Goal: Task Accomplishment & Management: Manage account settings

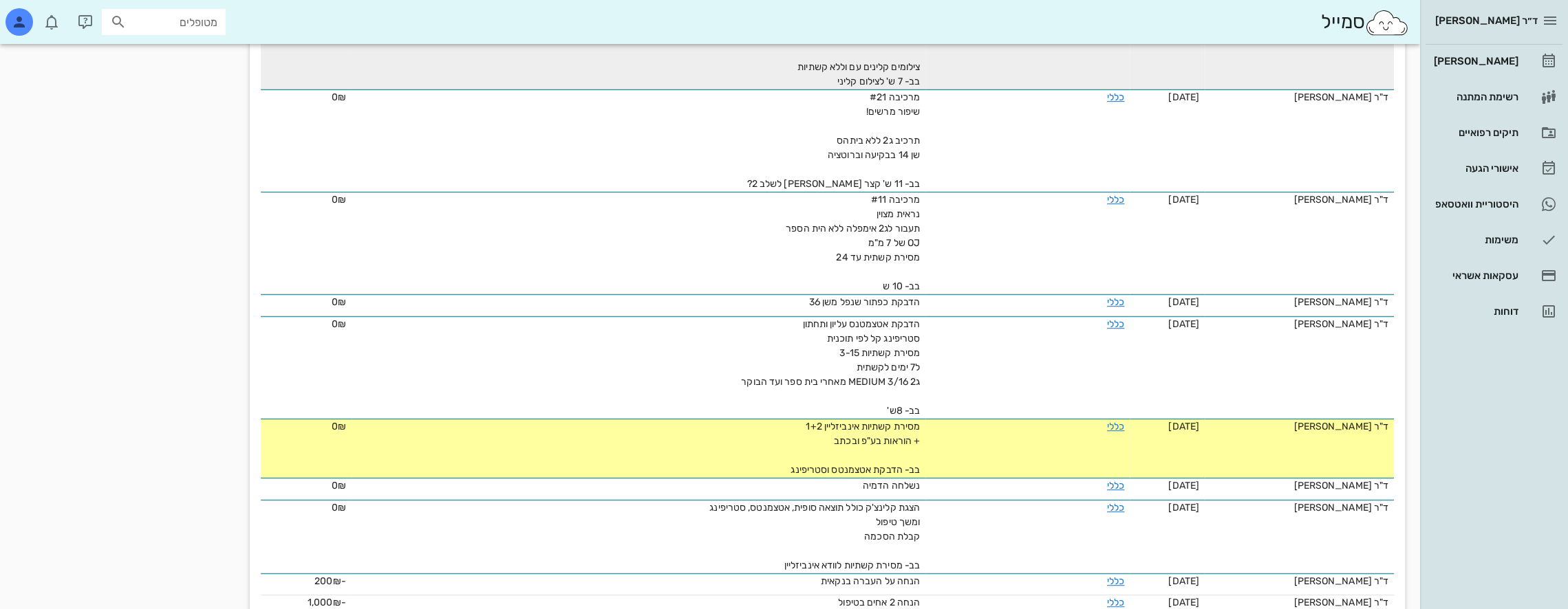
scroll to position [606, 0]
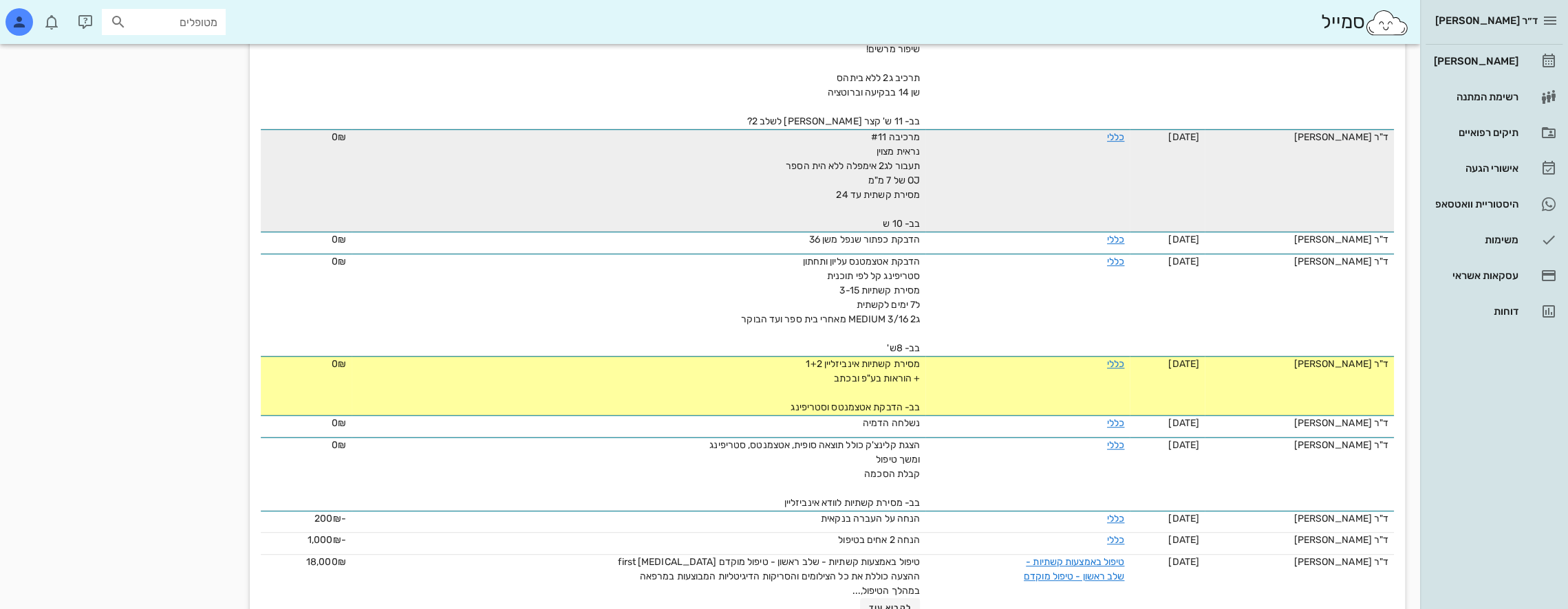
click at [861, 174] on span "מרכיבה #11 נראית מצוין תעבור לג2 אימפלה ללא הית הספר OJ של 7 מ"מ מסירת קשתית עד…" at bounding box center [852, 180] width 134 height 99
click at [1107, 131] on link "כללי" at bounding box center [1115, 137] width 17 height 12
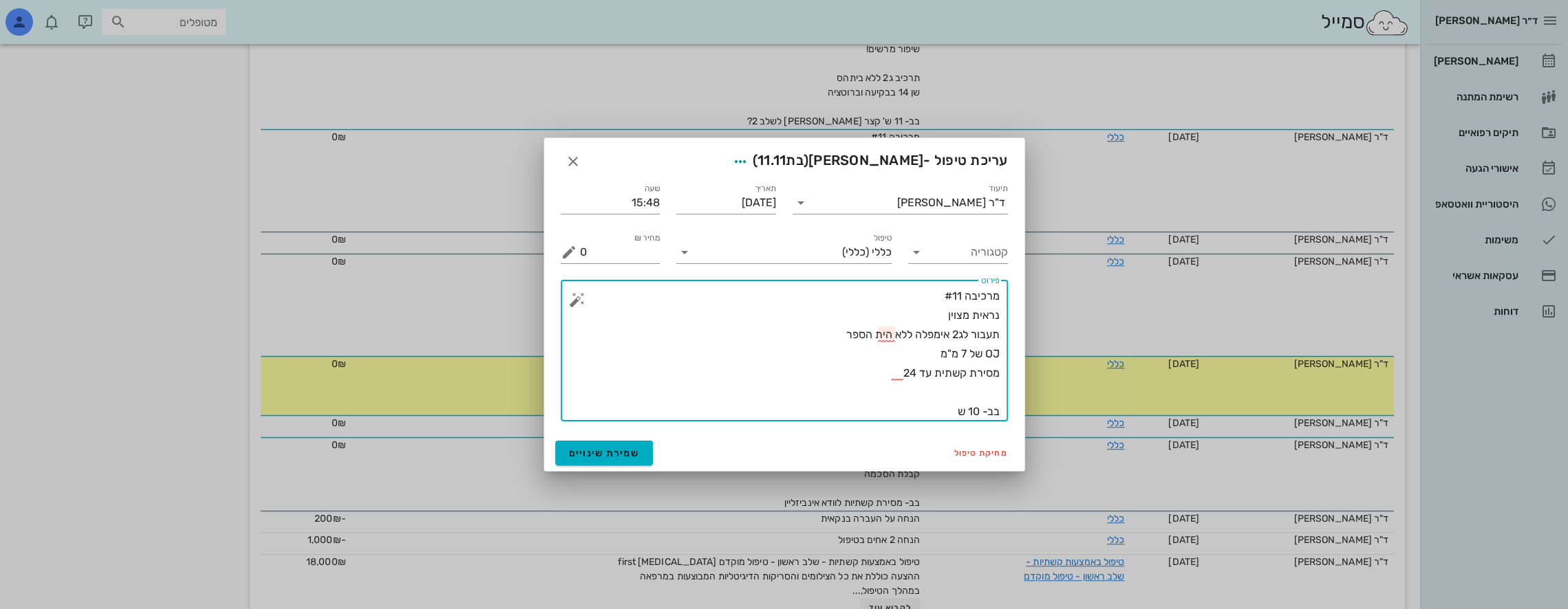
click at [892, 337] on textarea "מרכיבה #11 נראית מצוין תעבור לג2 אימפלה ללא הית הספר OJ של 7 מ"מ מסירת קשתית עד…" at bounding box center [790, 354] width 420 height 135
type textarea "מרכיבה #11 נראית מצוין תעבור לג2 אימפלה ללא בית הספר OJ של 7 מ"מ מסירת קשתית עד…"
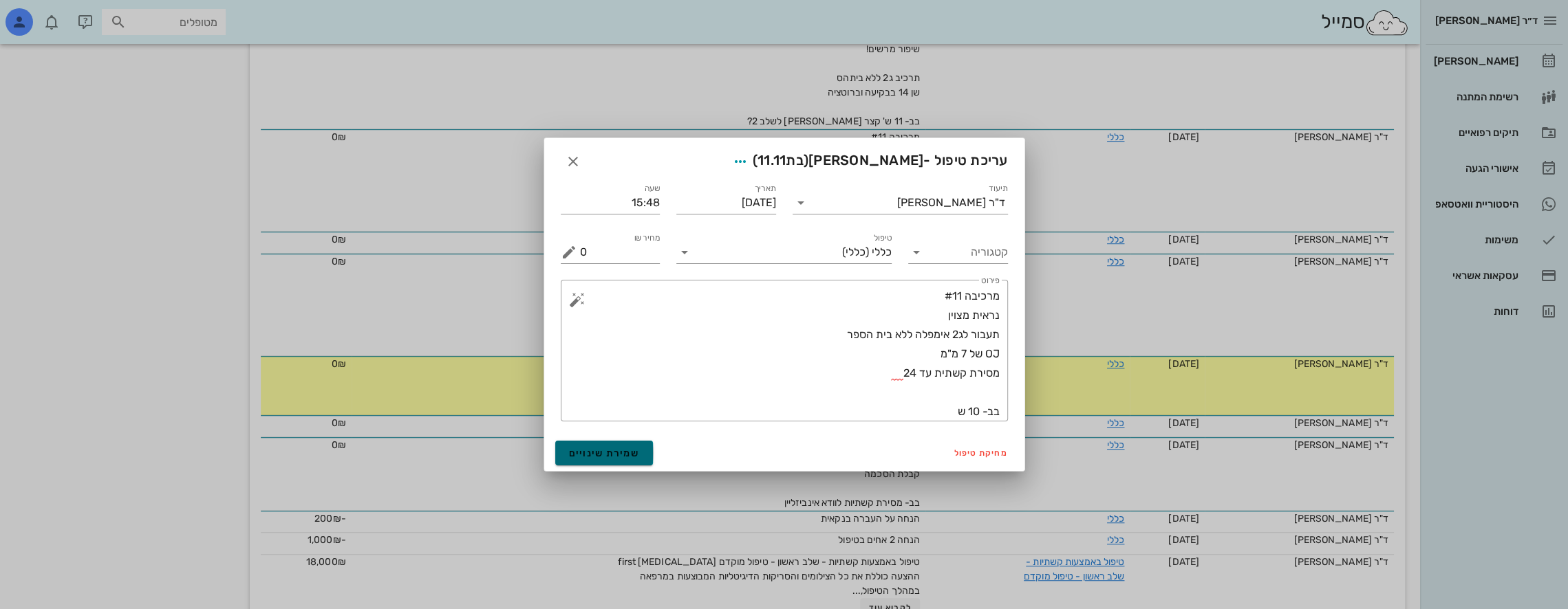
click at [598, 453] on span "שמירת שינויים" at bounding box center [604, 453] width 71 height 12
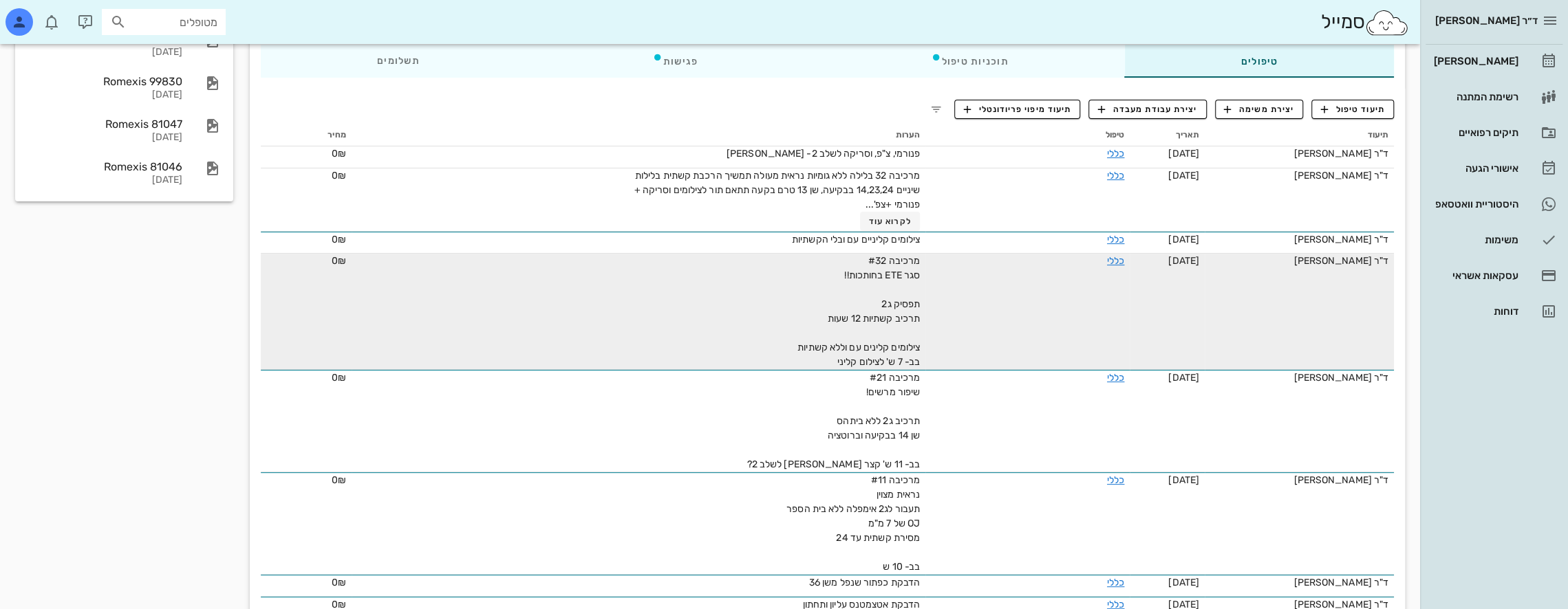
scroll to position [263, 0]
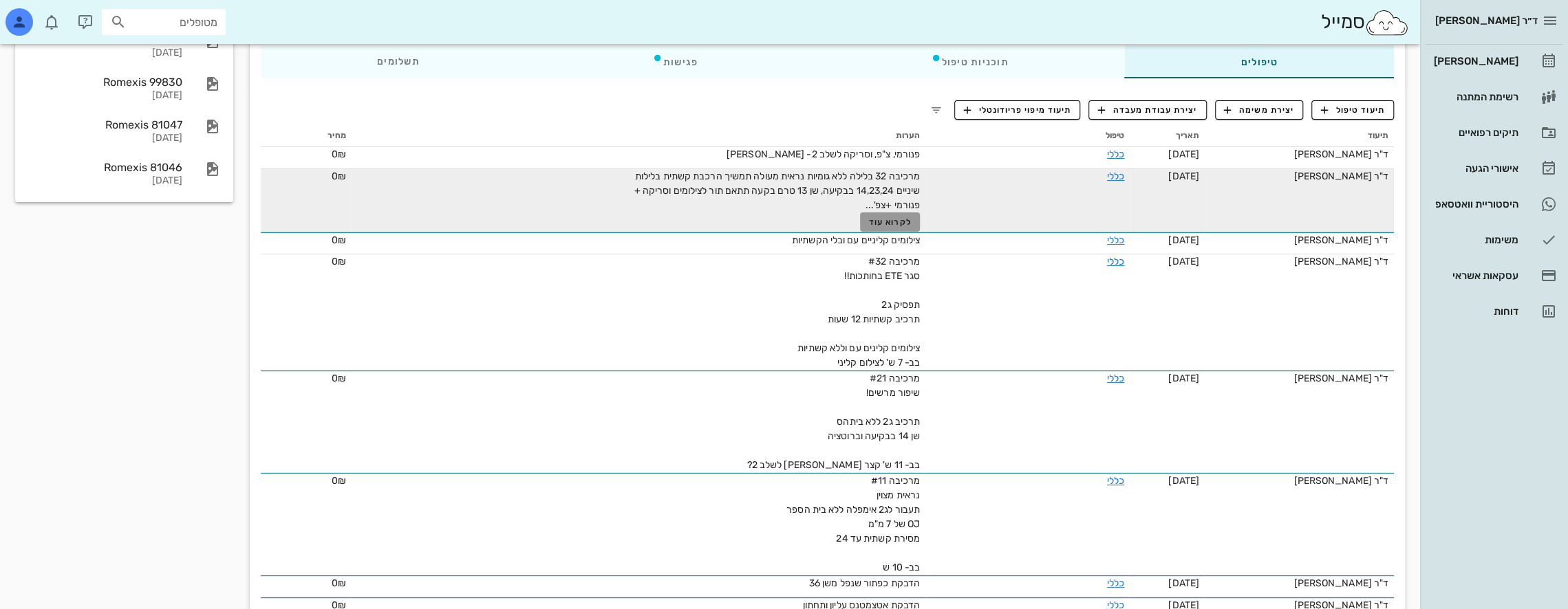
click at [883, 217] on span "לקרוא עוד" at bounding box center [890, 222] width 43 height 9
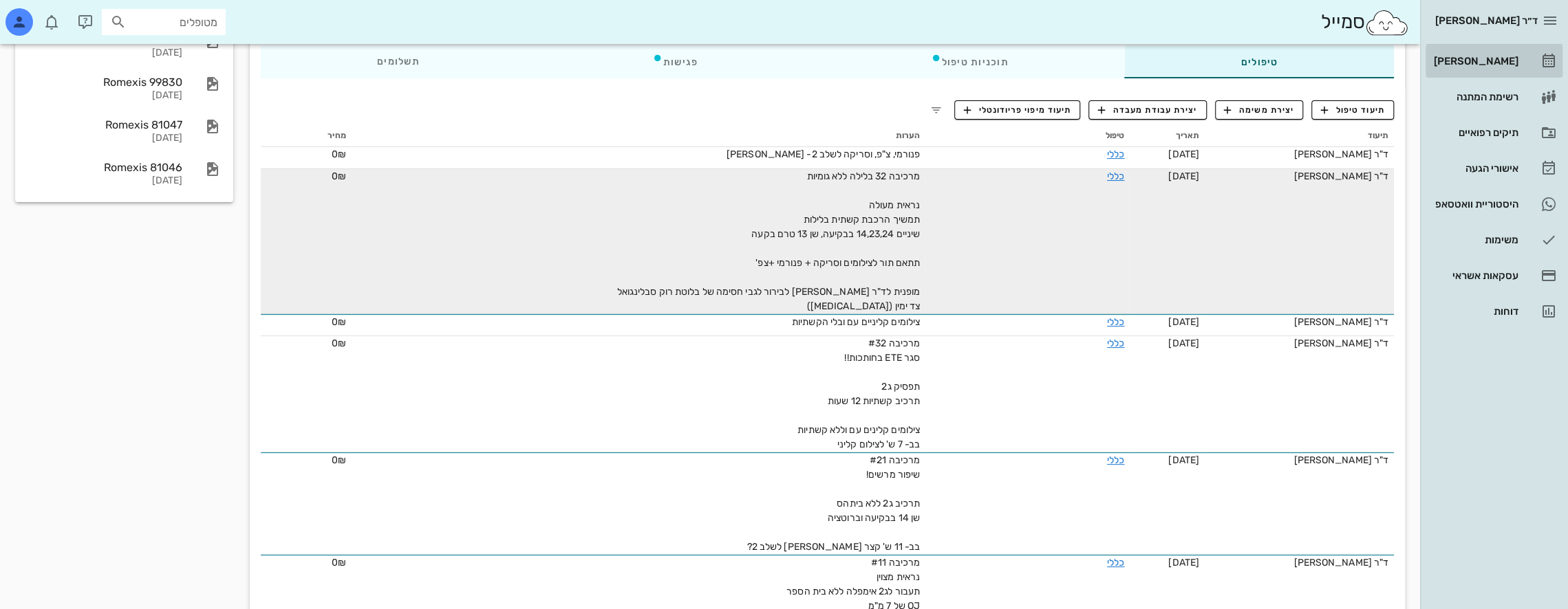
click at [1506, 56] on div "[PERSON_NAME]" at bounding box center [1475, 61] width 88 height 11
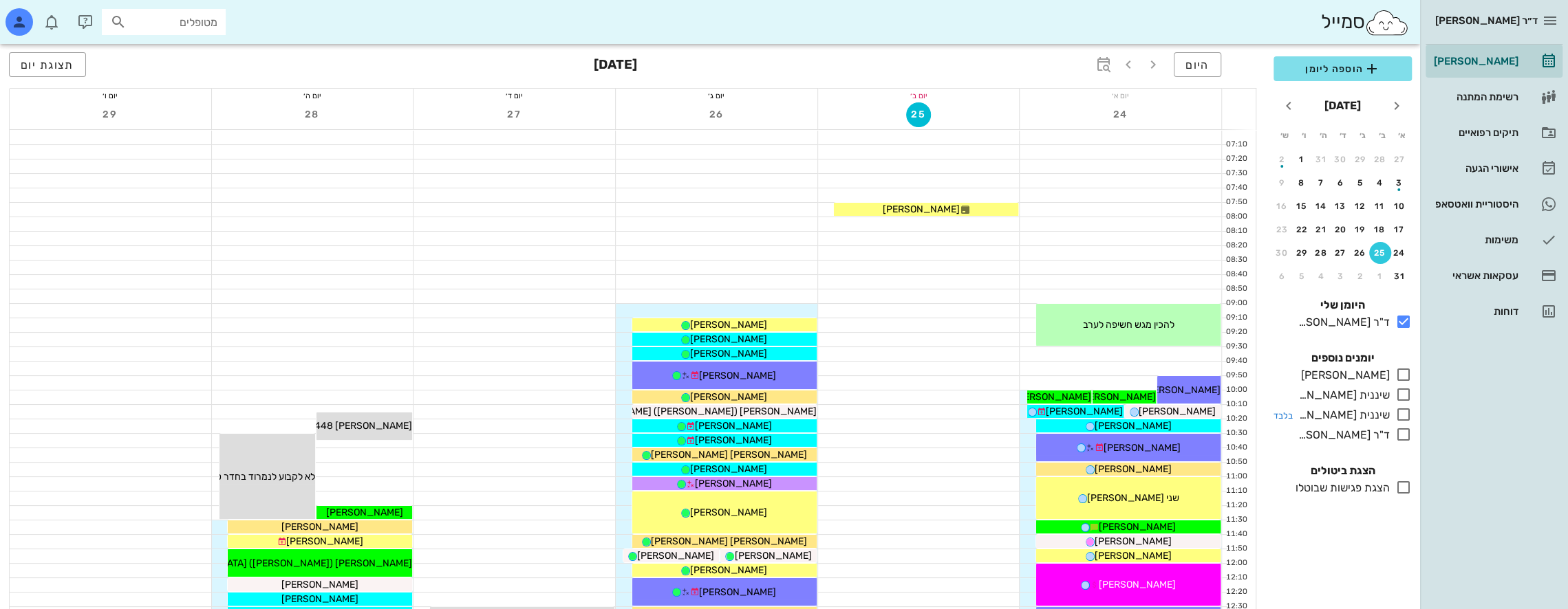
click at [1405, 412] on icon at bounding box center [1404, 414] width 17 height 17
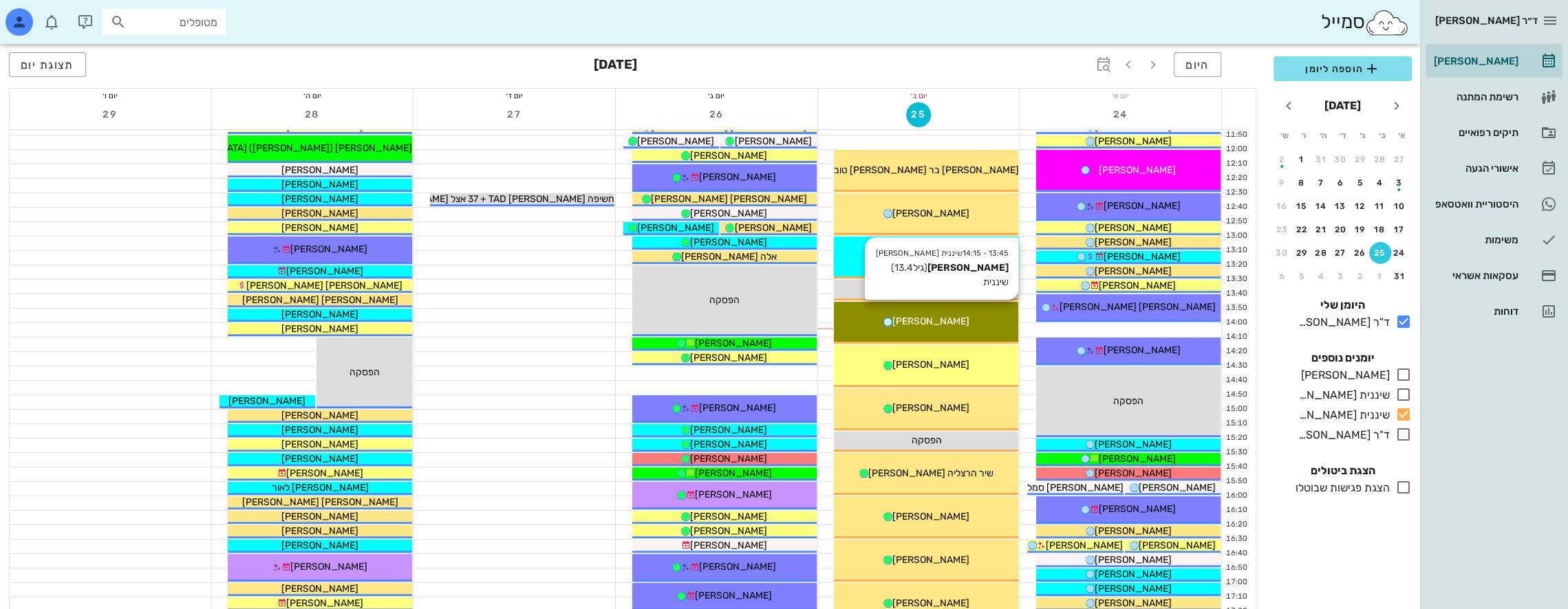
scroll to position [413, 0]
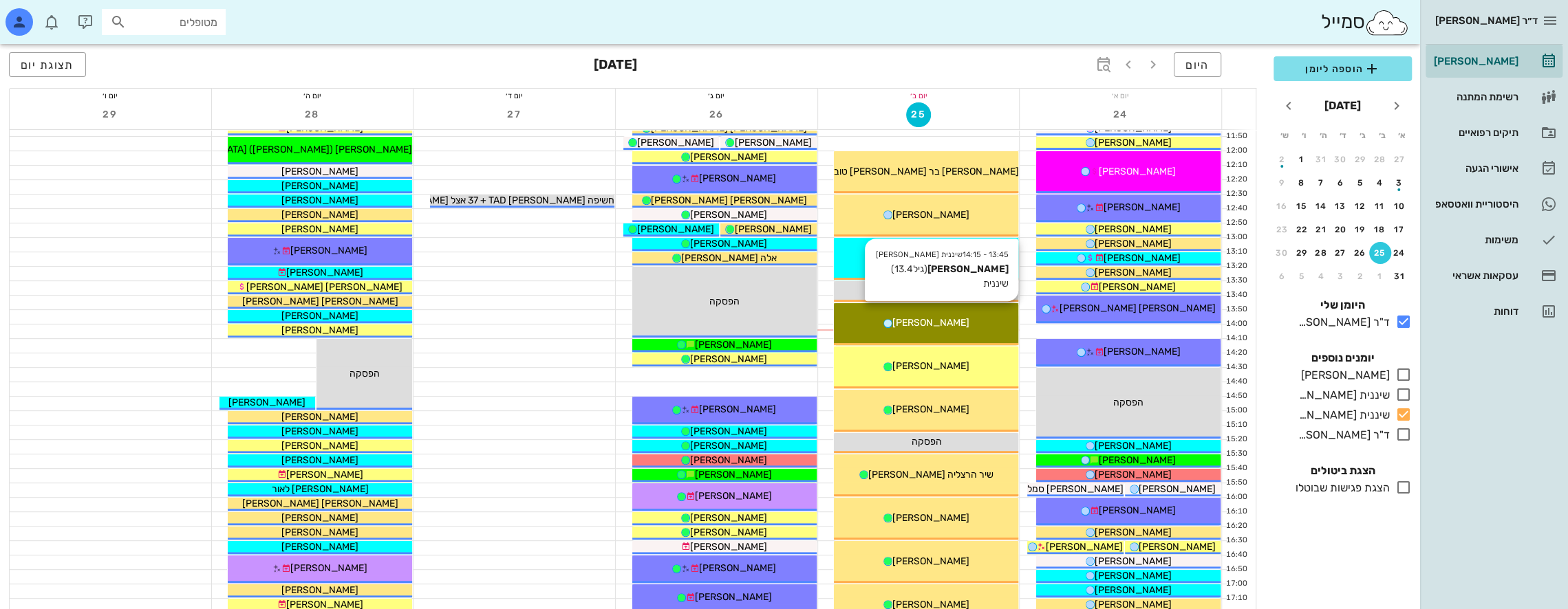
click at [953, 320] on span "[PERSON_NAME]" at bounding box center [931, 323] width 77 height 12
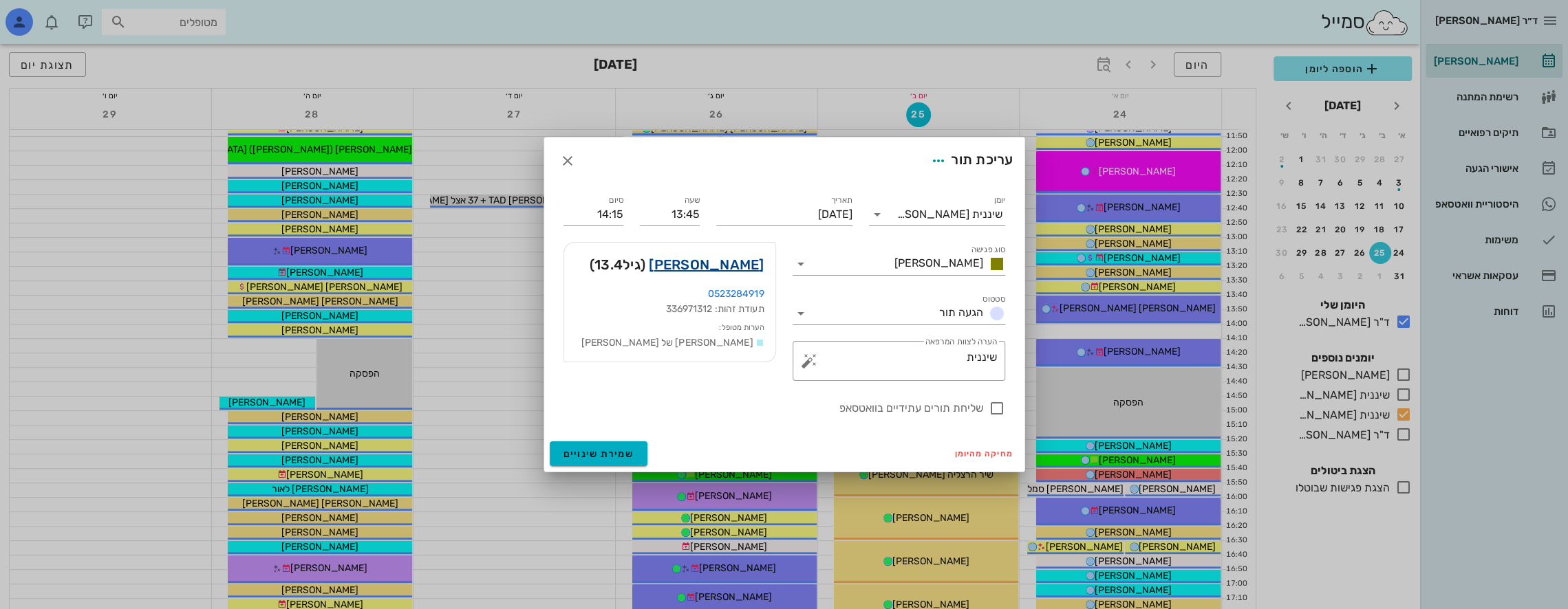
click at [739, 267] on link "[PERSON_NAME]" at bounding box center [706, 264] width 115 height 22
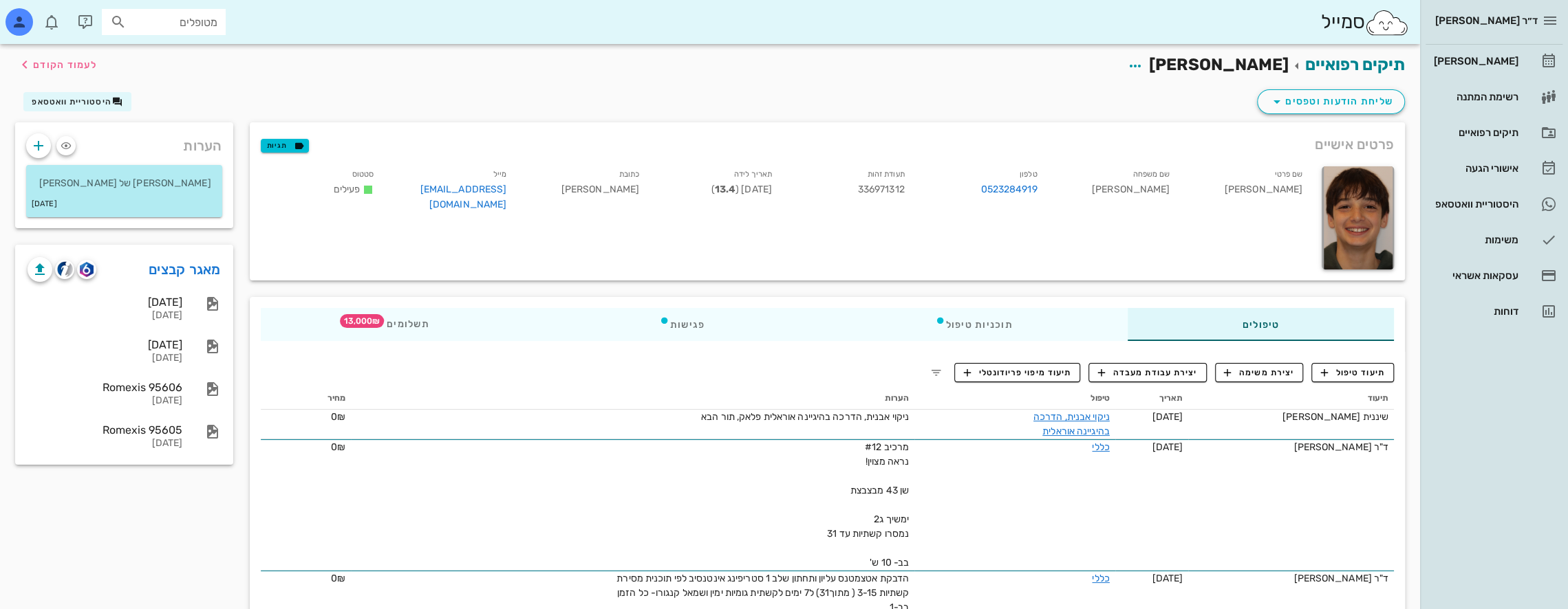
click at [169, 23] on input "מטופלים" at bounding box center [173, 22] width 88 height 18
type input "u"
type input "U"
type input "ונד"
click at [190, 58] on div "[PERSON_NAME] 336186085 0547440244" at bounding box center [149, 58] width 152 height 35
